Goal: Information Seeking & Learning: Learn about a topic

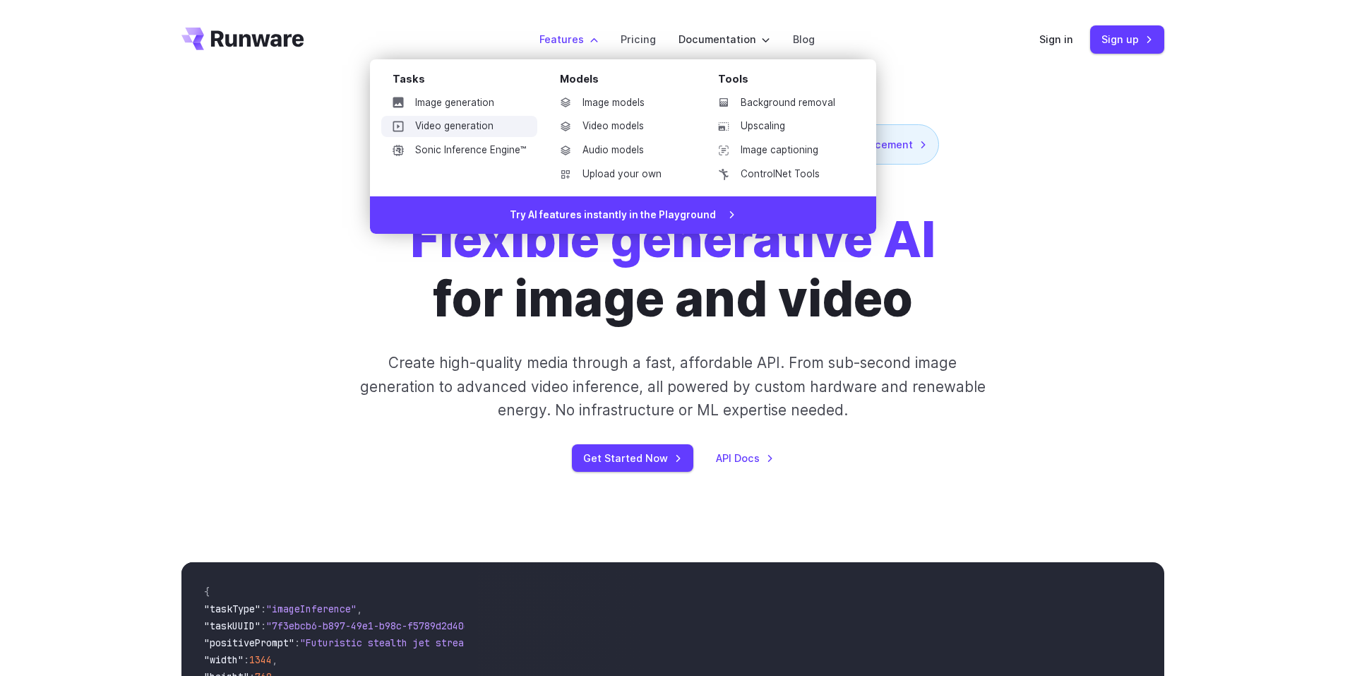
click at [489, 121] on link "Video generation" at bounding box center [459, 126] width 156 height 21
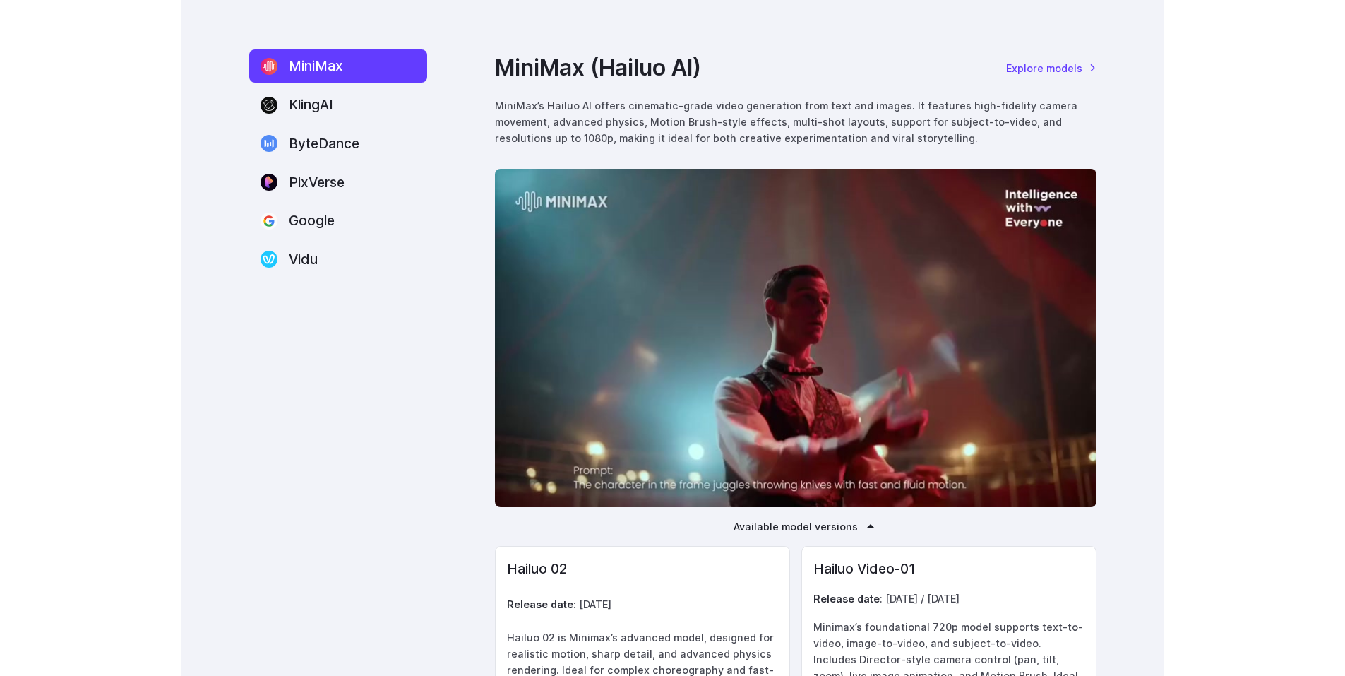
scroll to position [1952, 0]
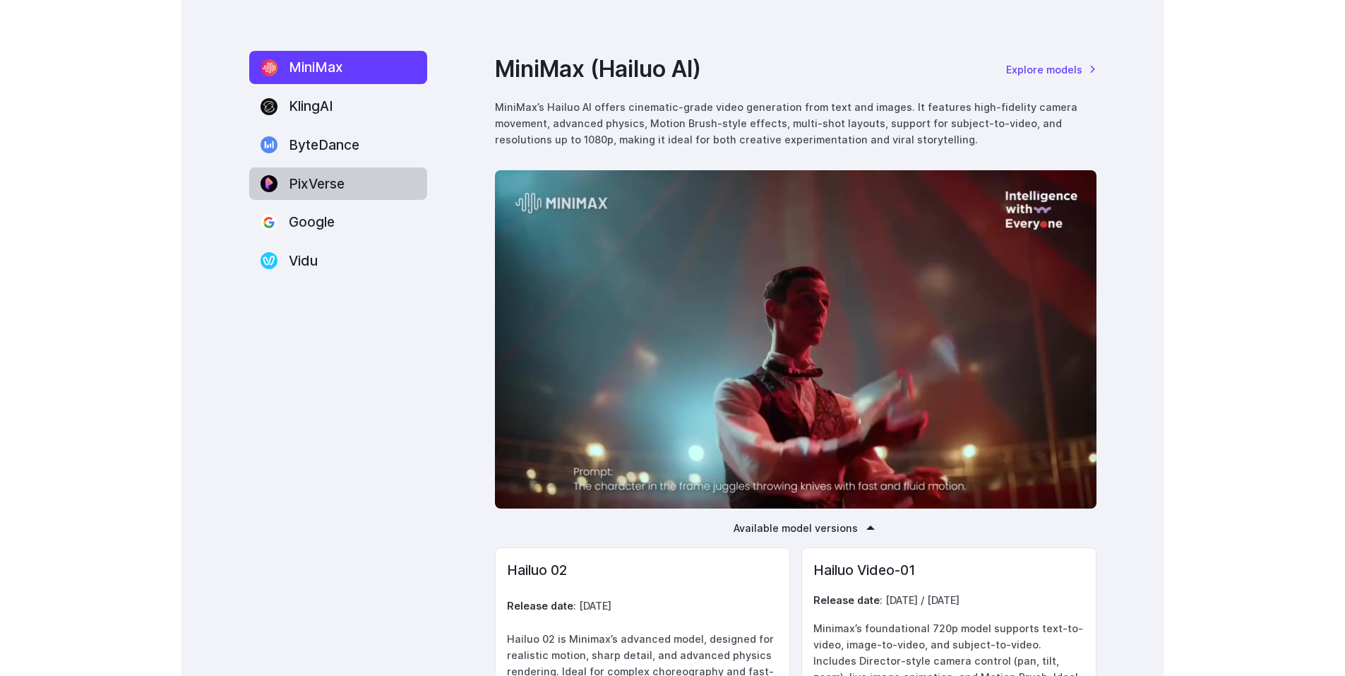
click at [341, 161] on label "ByteDance" at bounding box center [338, 144] width 178 height 33
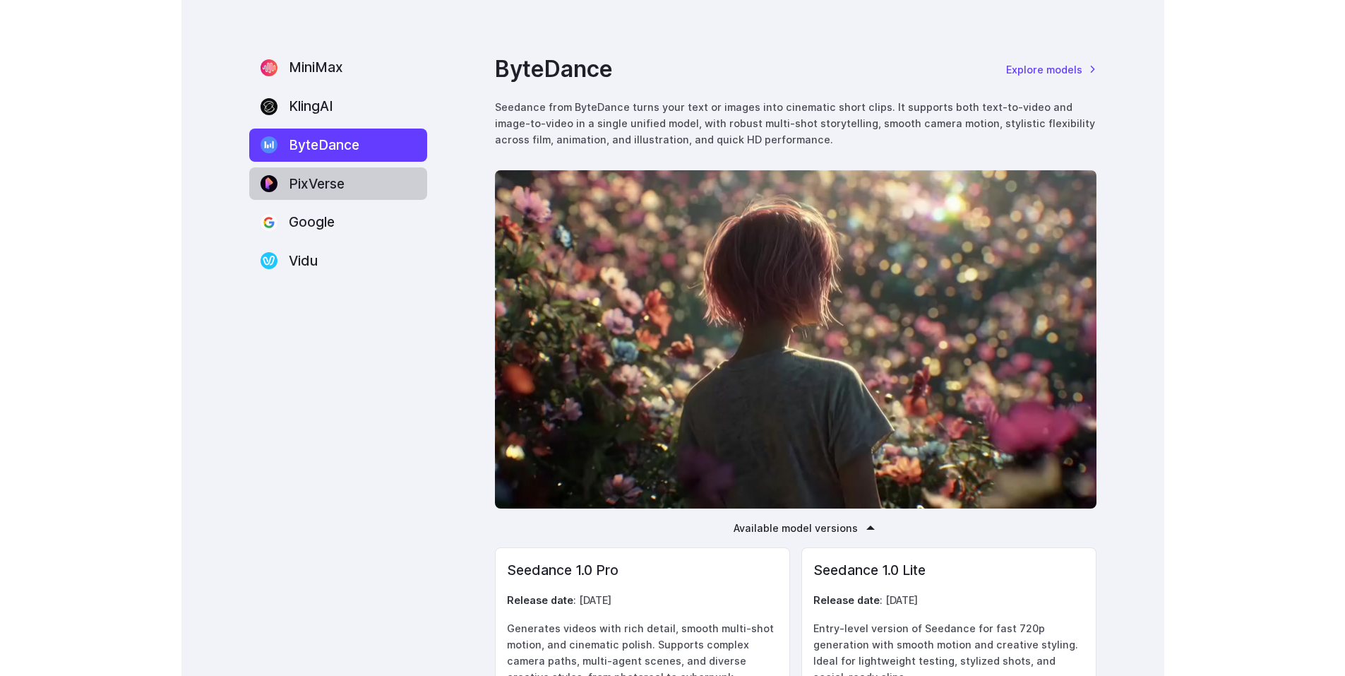
click at [324, 186] on label "PixVerse" at bounding box center [338, 183] width 178 height 33
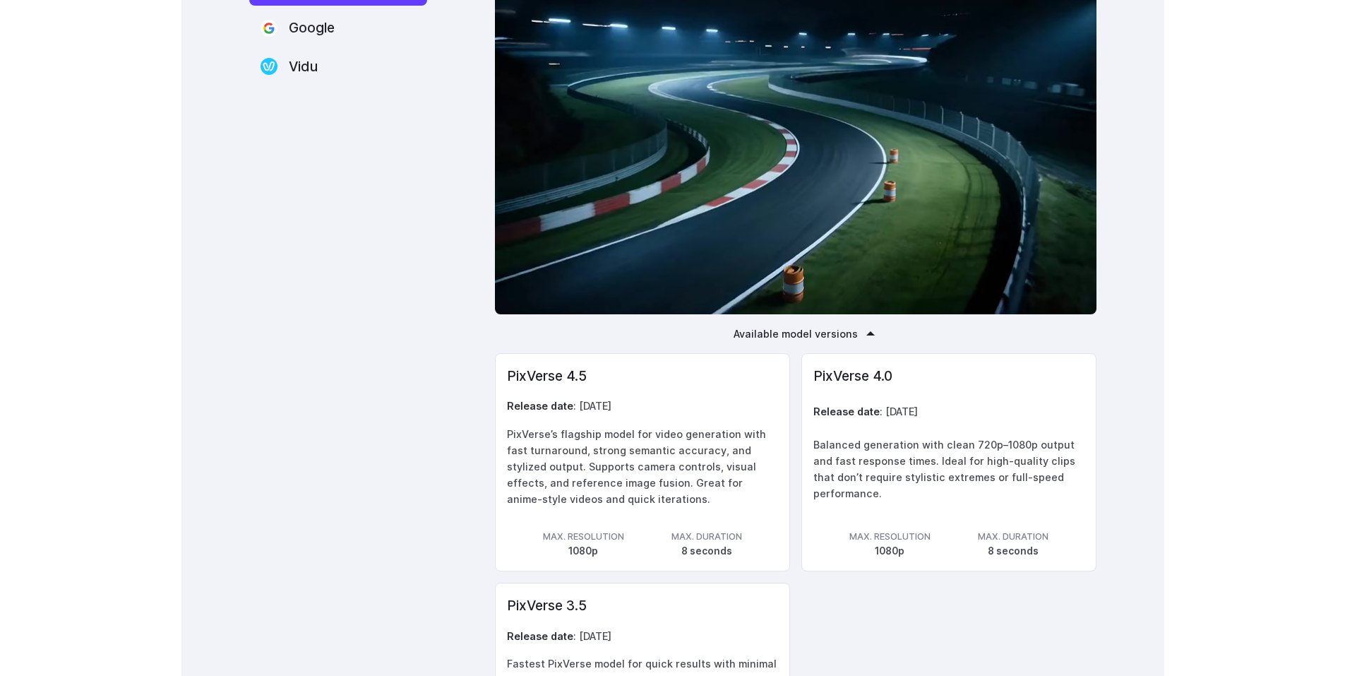
scroll to position [2151, 0]
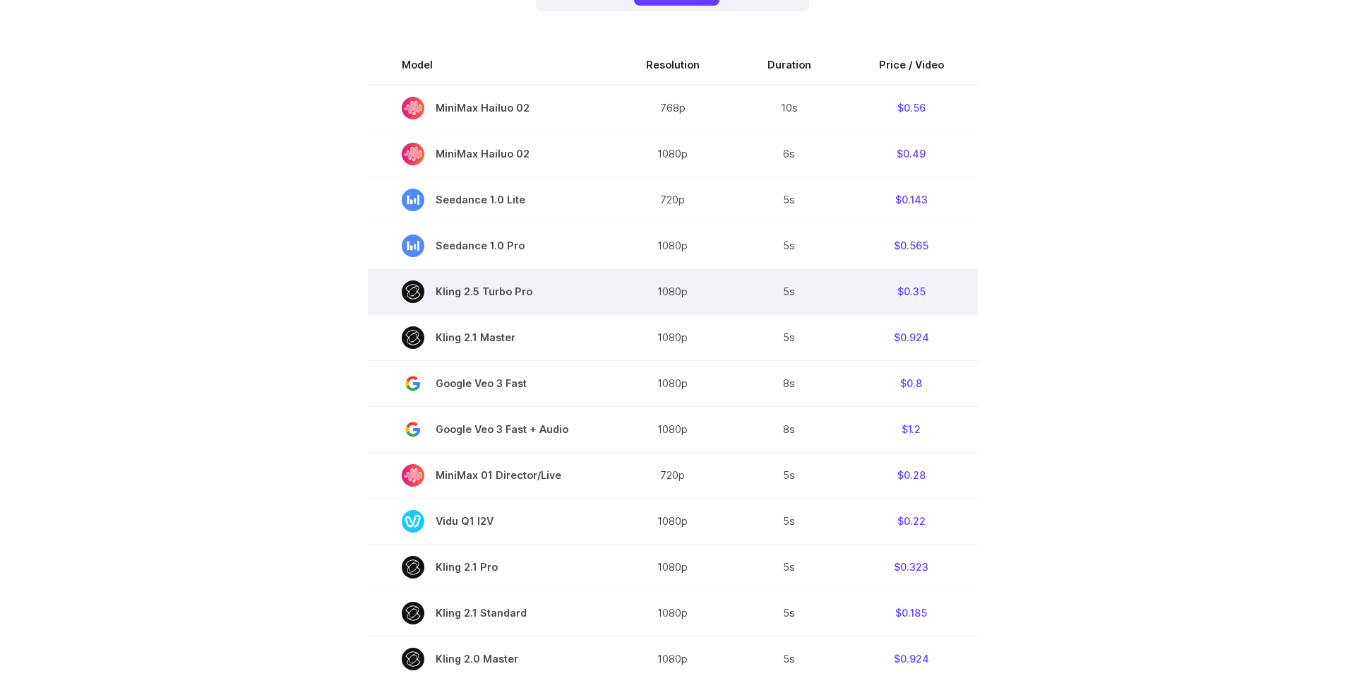
scroll to position [434, 0]
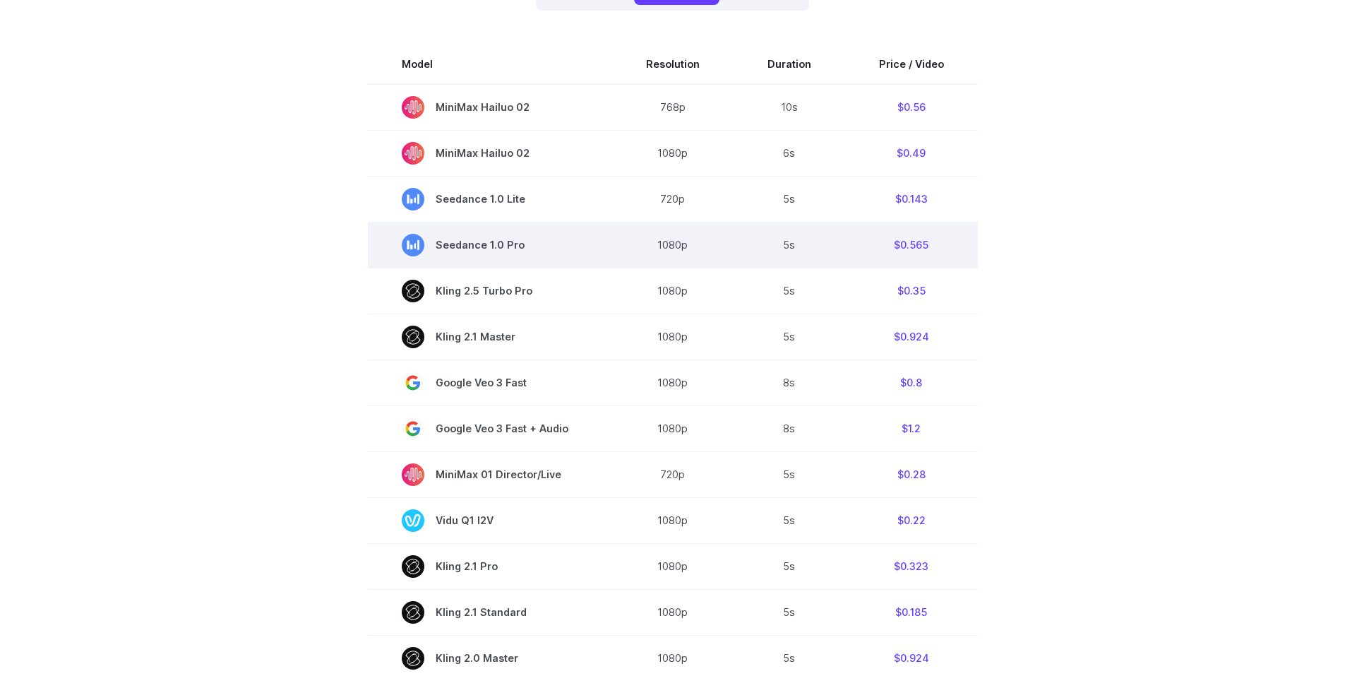
click at [582, 244] on td "Seedance 1.0 Pro" at bounding box center [490, 245] width 244 height 46
click at [438, 235] on span "Seedance 1.0 Pro" at bounding box center [490, 245] width 177 height 23
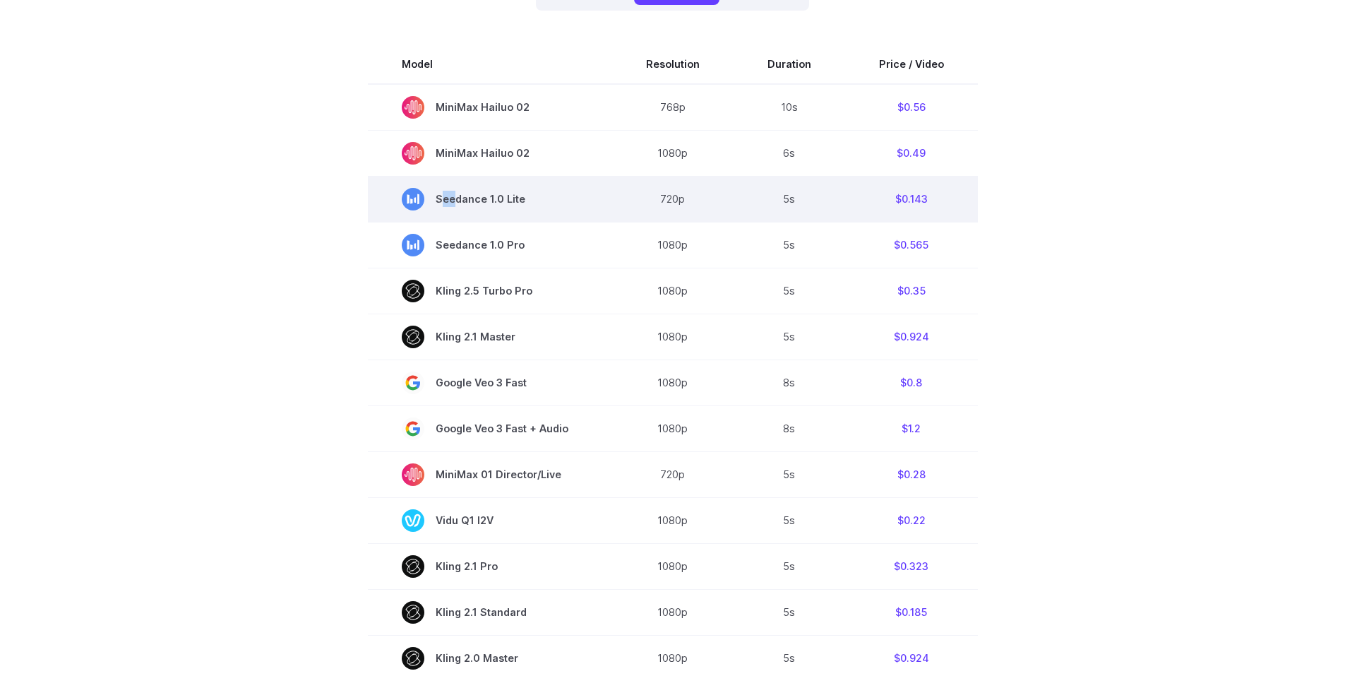
click at [450, 204] on span "Seedance 1.0 Lite" at bounding box center [490, 199] width 177 height 23
click at [428, 196] on span "Seedance 1.0 Lite" at bounding box center [490, 199] width 177 height 23
click at [414, 194] on rect at bounding box center [413, 199] width 23 height 23
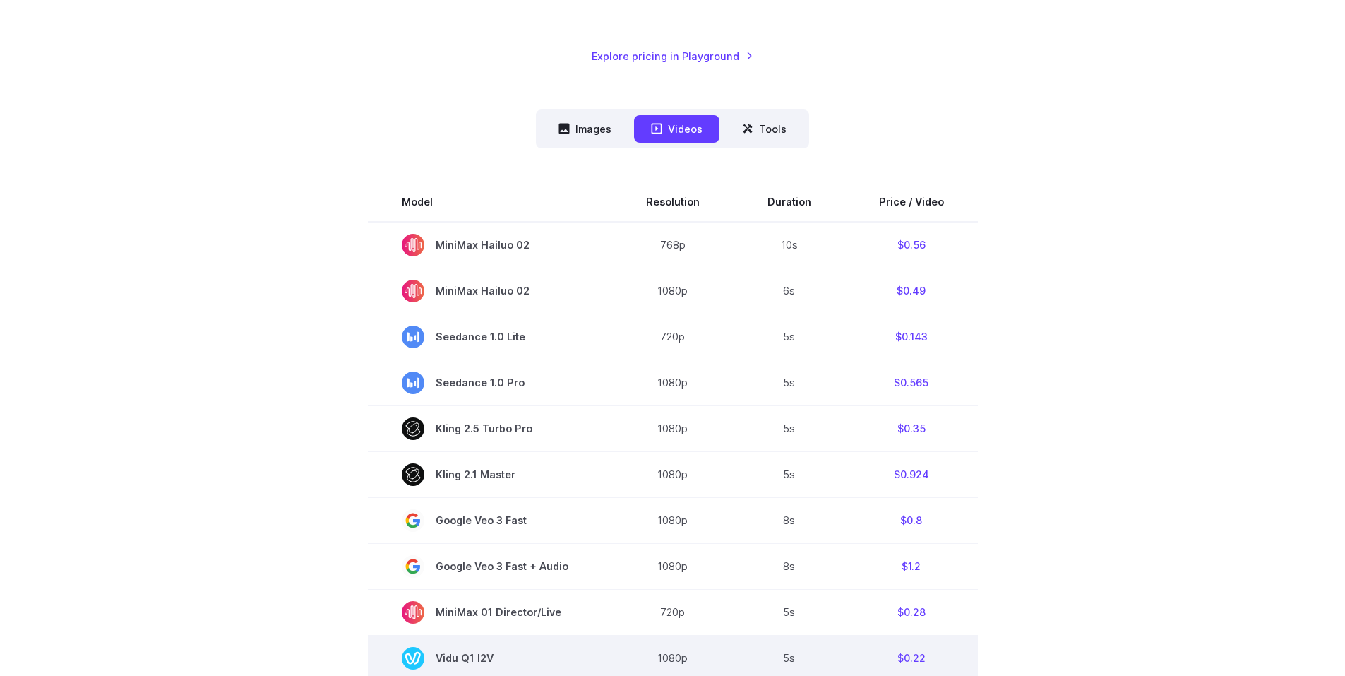
scroll to position [295, 0]
